Goal: Transaction & Acquisition: Purchase product/service

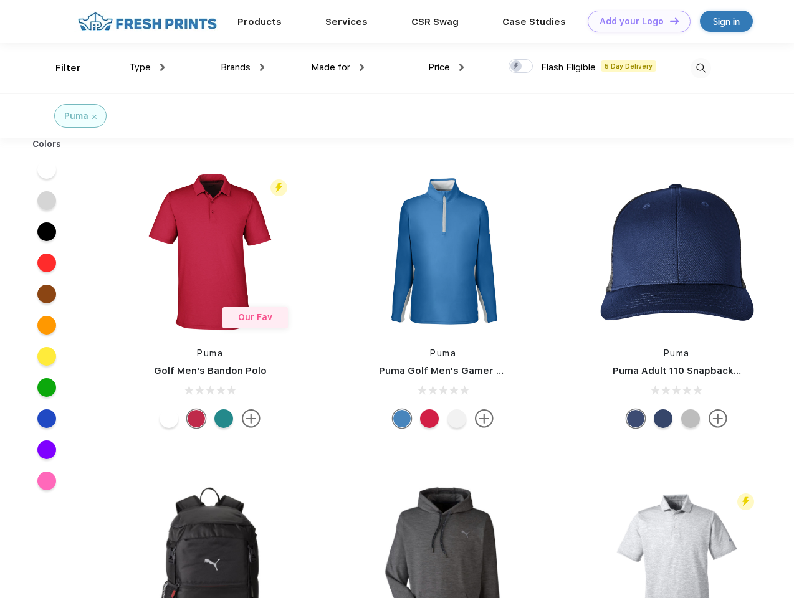
click at [634, 21] on link "Add your Logo Design Tool" at bounding box center [639, 22] width 103 height 22
click at [0, 0] on div "Design Tool" at bounding box center [0, 0] width 0 height 0
click at [669, 21] on link "Add your Logo Design Tool" at bounding box center [639, 22] width 103 height 22
click at [60, 68] on div "Filter" at bounding box center [68, 68] width 26 height 14
click at [147, 67] on span "Type" at bounding box center [140, 67] width 22 height 11
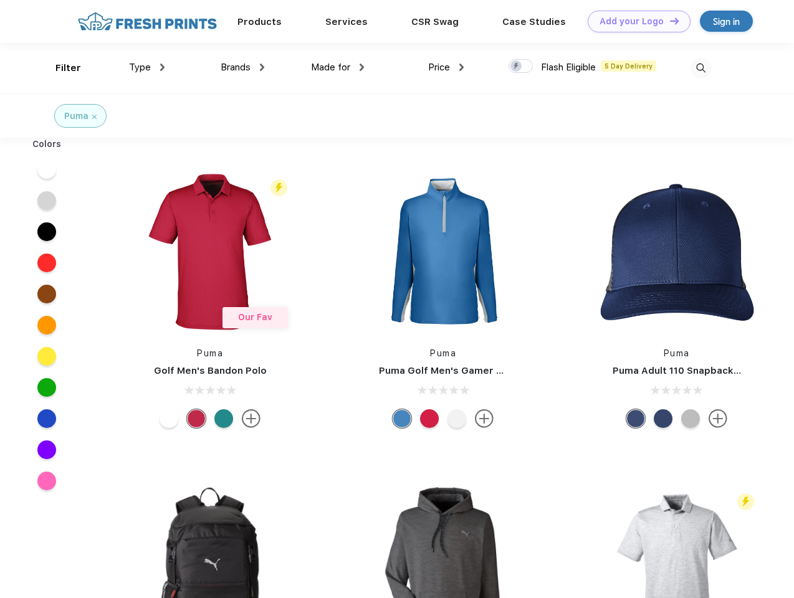
click at [242, 67] on span "Brands" at bounding box center [236, 67] width 30 height 11
click at [338, 67] on span "Made for" at bounding box center [330, 67] width 39 height 11
click at [446, 67] on span "Price" at bounding box center [439, 67] width 22 height 11
click at [521, 67] on div at bounding box center [521, 66] width 24 height 14
click at [517, 67] on input "checkbox" at bounding box center [513, 63] width 8 height 8
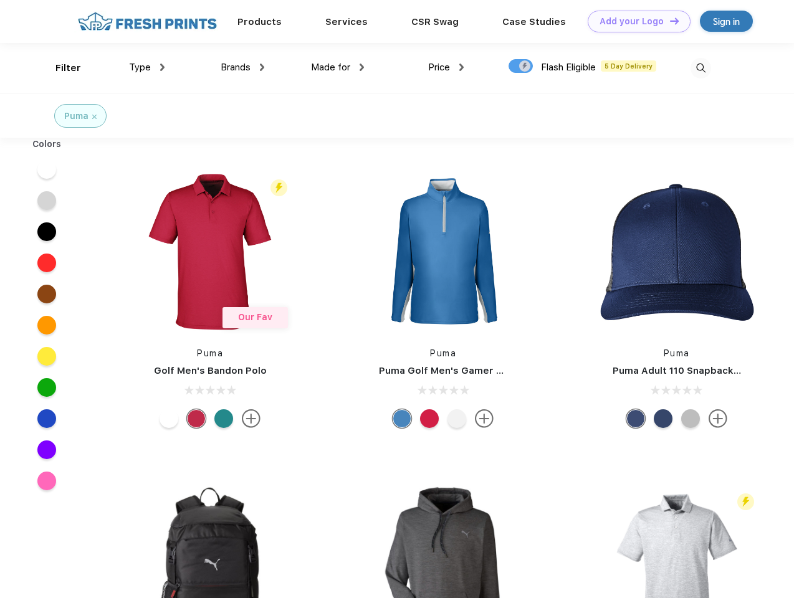
click at [701, 68] on img at bounding box center [701, 68] width 21 height 21
